Goal: Task Accomplishment & Management: Manage account settings

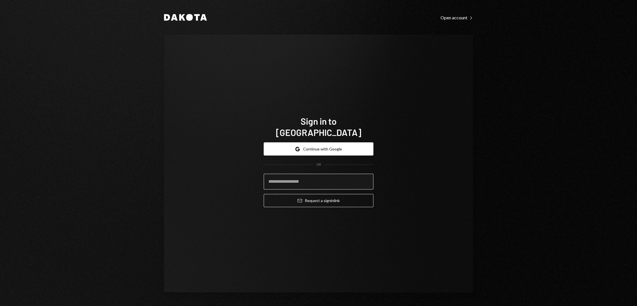
click at [303, 179] on input "email" at bounding box center [319, 182] width 110 height 16
type input "**********"
click at [318, 196] on button "Email Request a sign in link" at bounding box center [319, 200] width 110 height 13
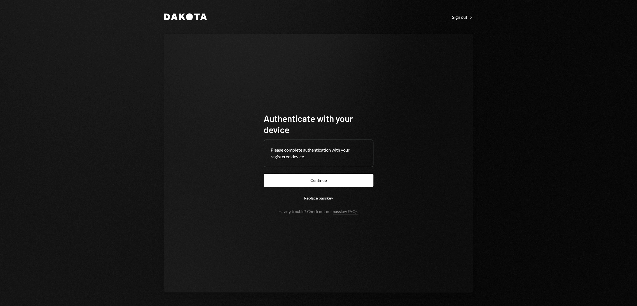
drag, startPoint x: 319, startPoint y: 181, endPoint x: 139, endPoint y: 29, distance: 235.8
click at [239, 129] on div "Authenticate with your device Please complete authentication with your register…" at bounding box center [318, 163] width 309 height 259
click at [324, 175] on button "Continue" at bounding box center [319, 180] width 110 height 13
